Goal: Find specific page/section: Find specific page/section

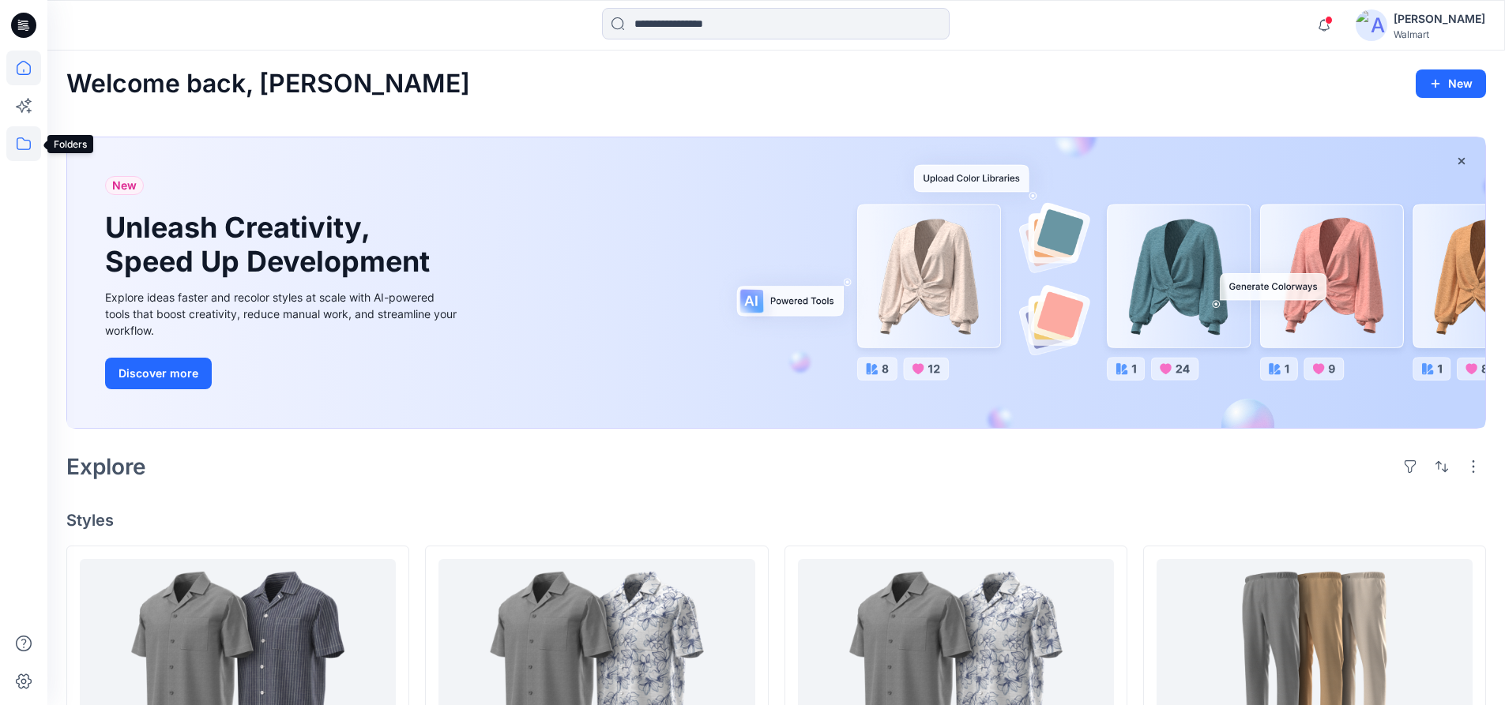
click at [29, 134] on icon at bounding box center [23, 143] width 35 height 35
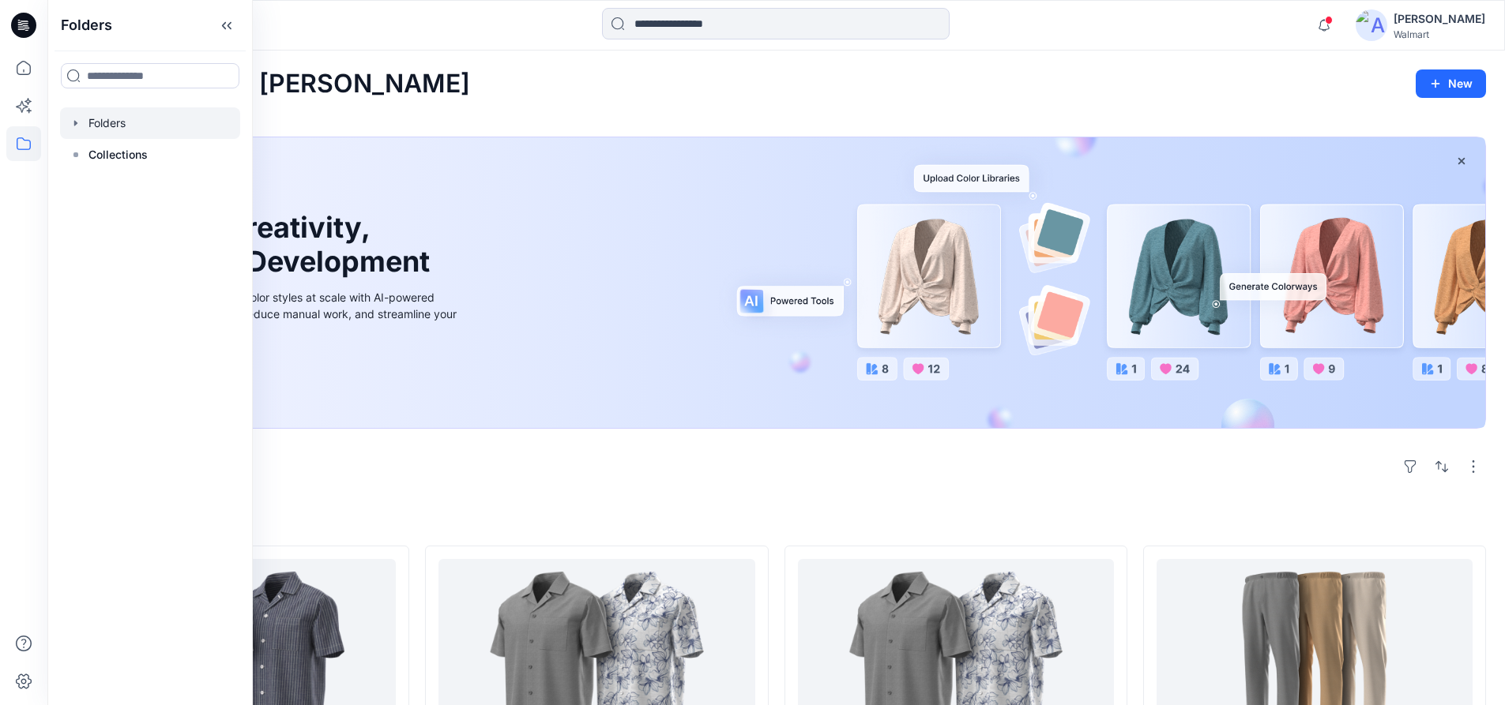
click at [75, 122] on icon "button" at bounding box center [75, 123] width 3 height 6
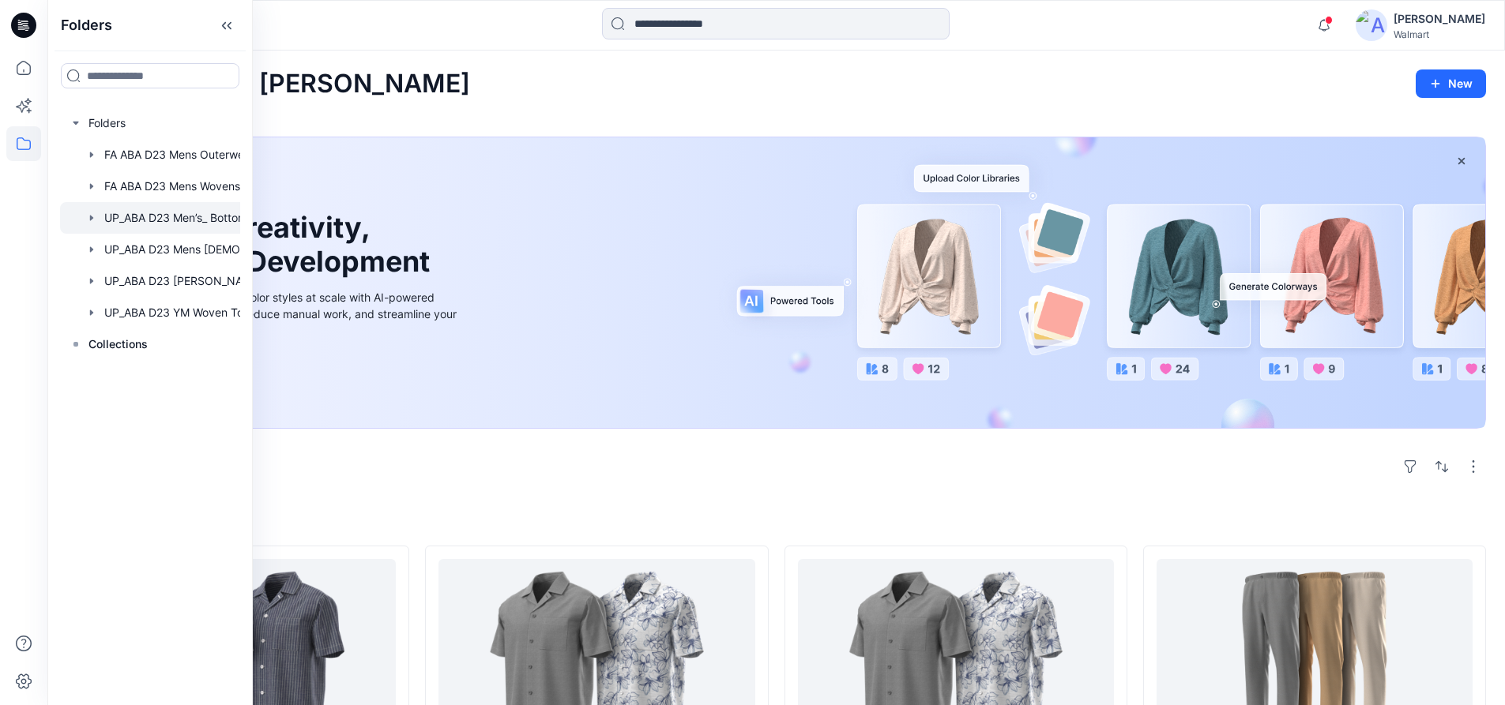
click at [87, 217] on icon "button" at bounding box center [91, 218] width 13 height 13
click at [92, 284] on icon "button" at bounding box center [91, 281] width 13 height 13
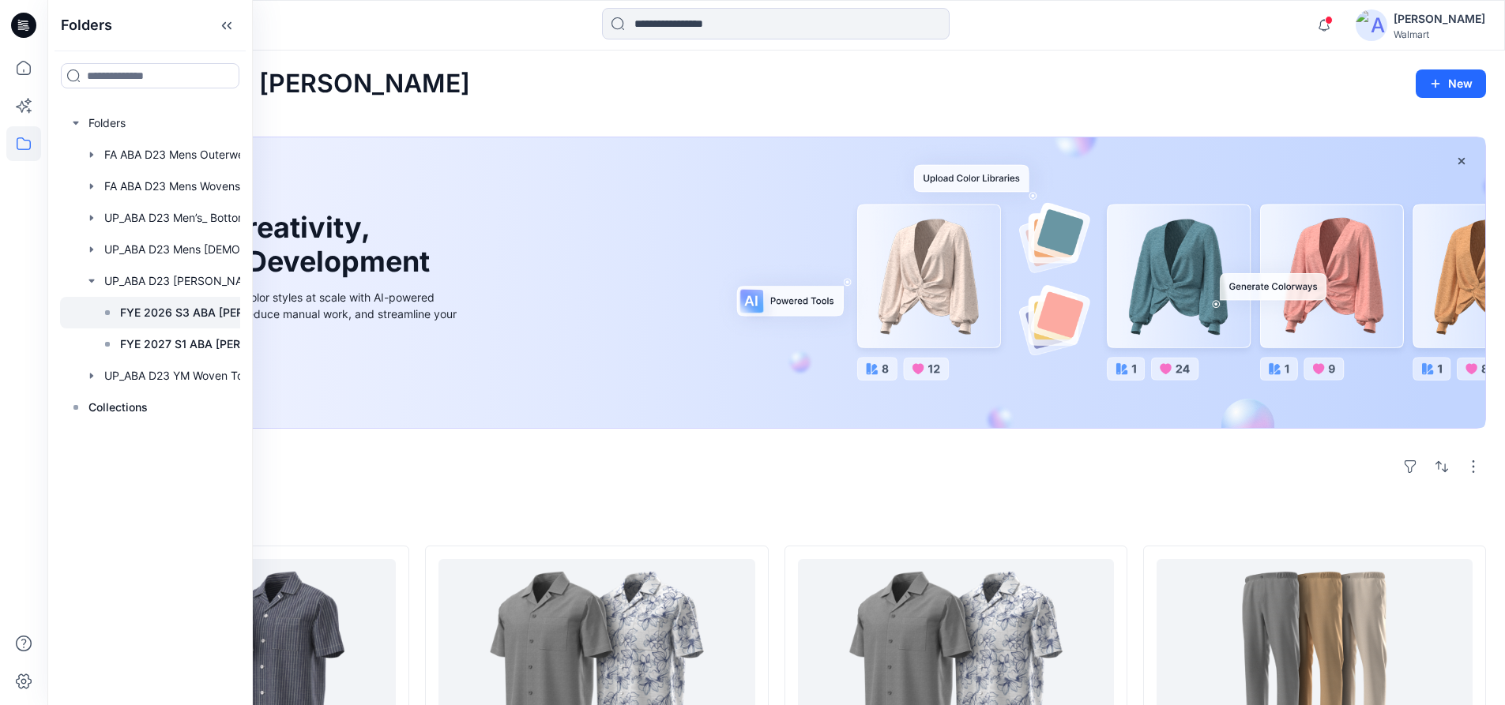
click at [143, 318] on p "FYE 2026 S3 ABA [PERSON_NAME]" at bounding box center [203, 312] width 167 height 19
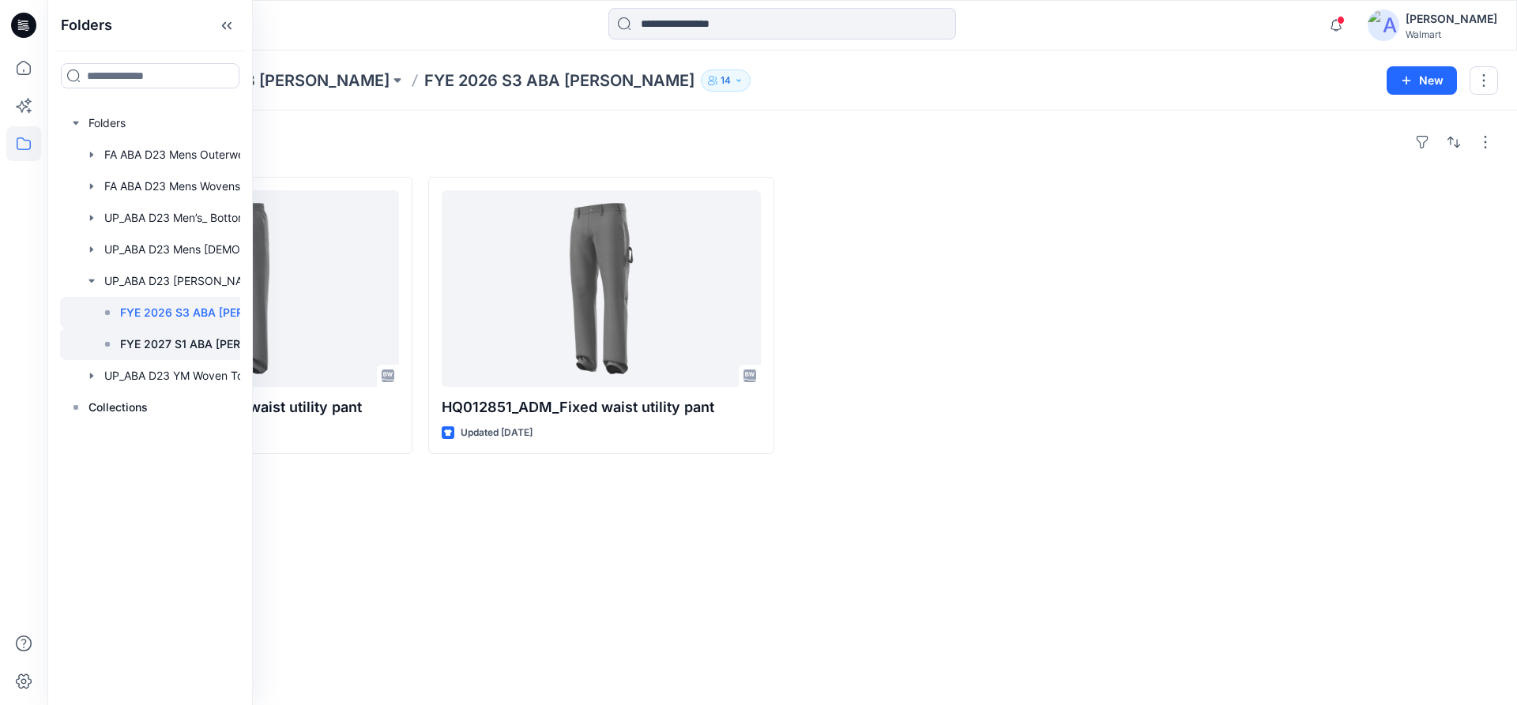
click at [160, 347] on p "FYE 2027 S1 ABA [PERSON_NAME]" at bounding box center [203, 344] width 167 height 19
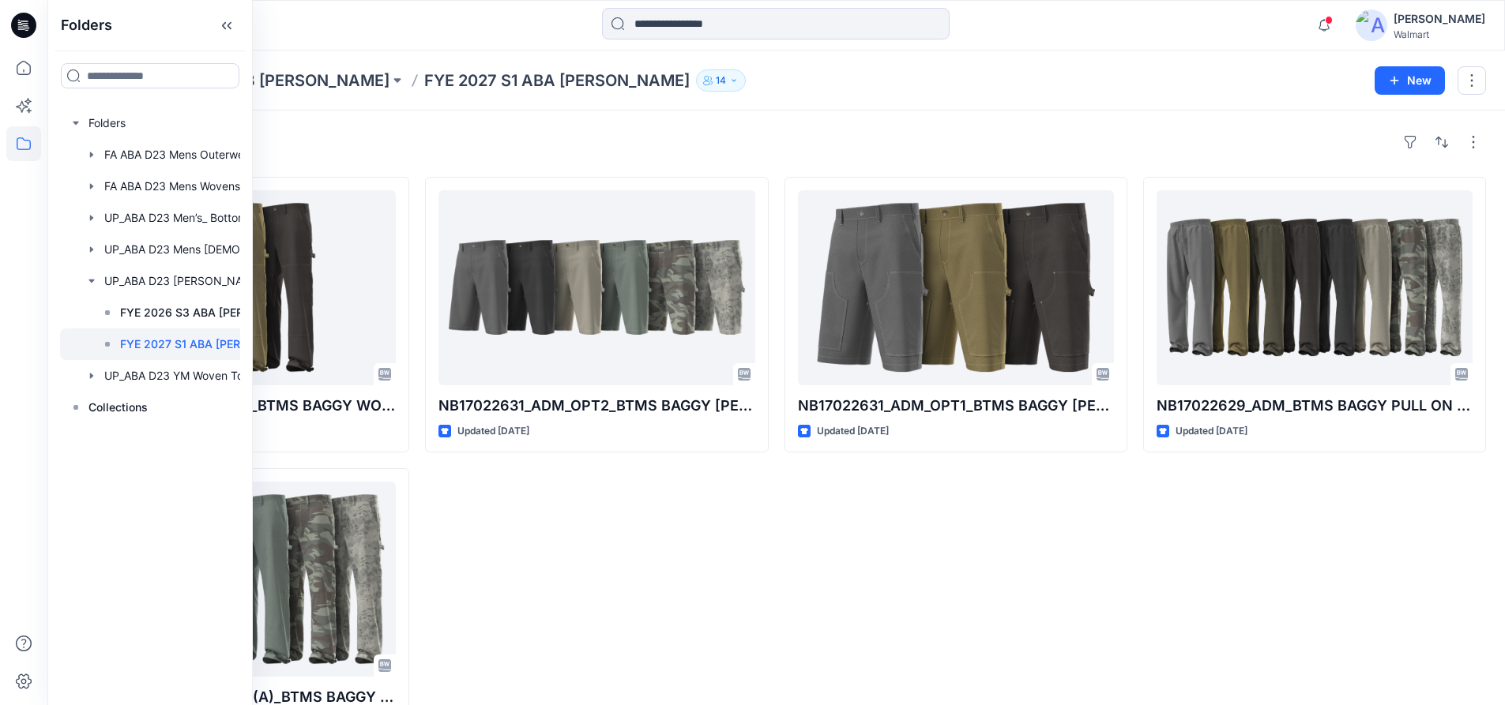
click at [622, 543] on div "NB17022631_ADM_OPT2_BTMS BAGGY [PERSON_NAME] SHORT Updated [DATE]" at bounding box center [596, 460] width 343 height 567
